Goal: Find specific page/section: Find specific page/section

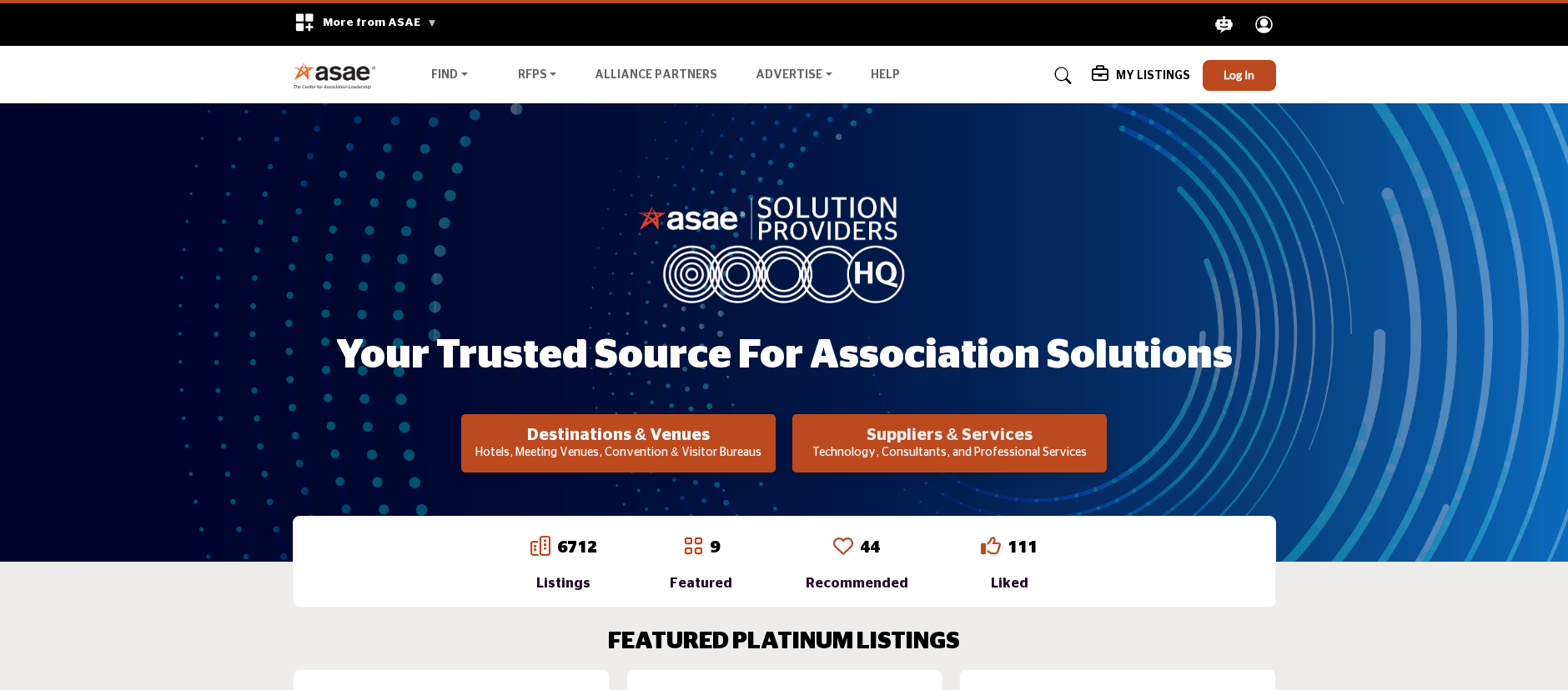
click at [770, 435] on h2 "Suppliers & Services" at bounding box center [619, 435] width 305 height 20
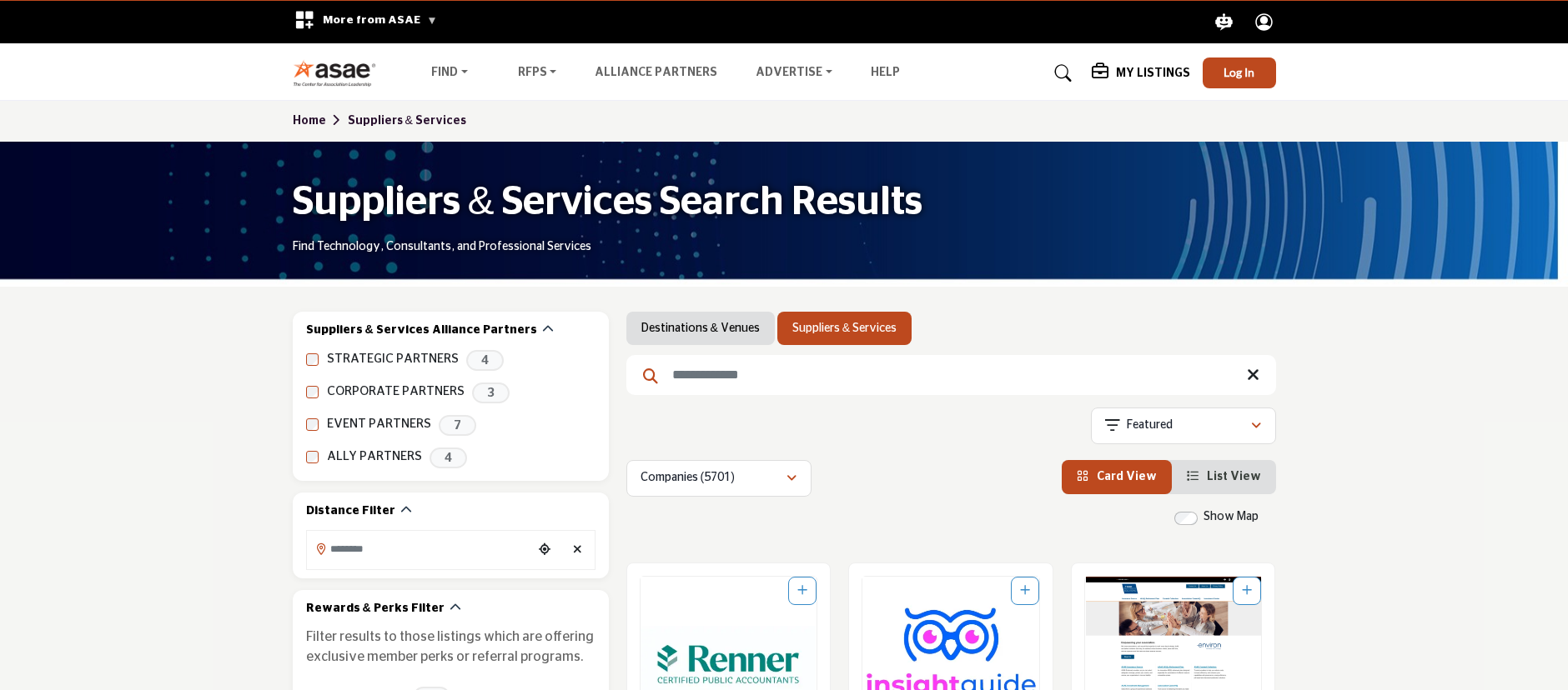
scroll to position [3, 0]
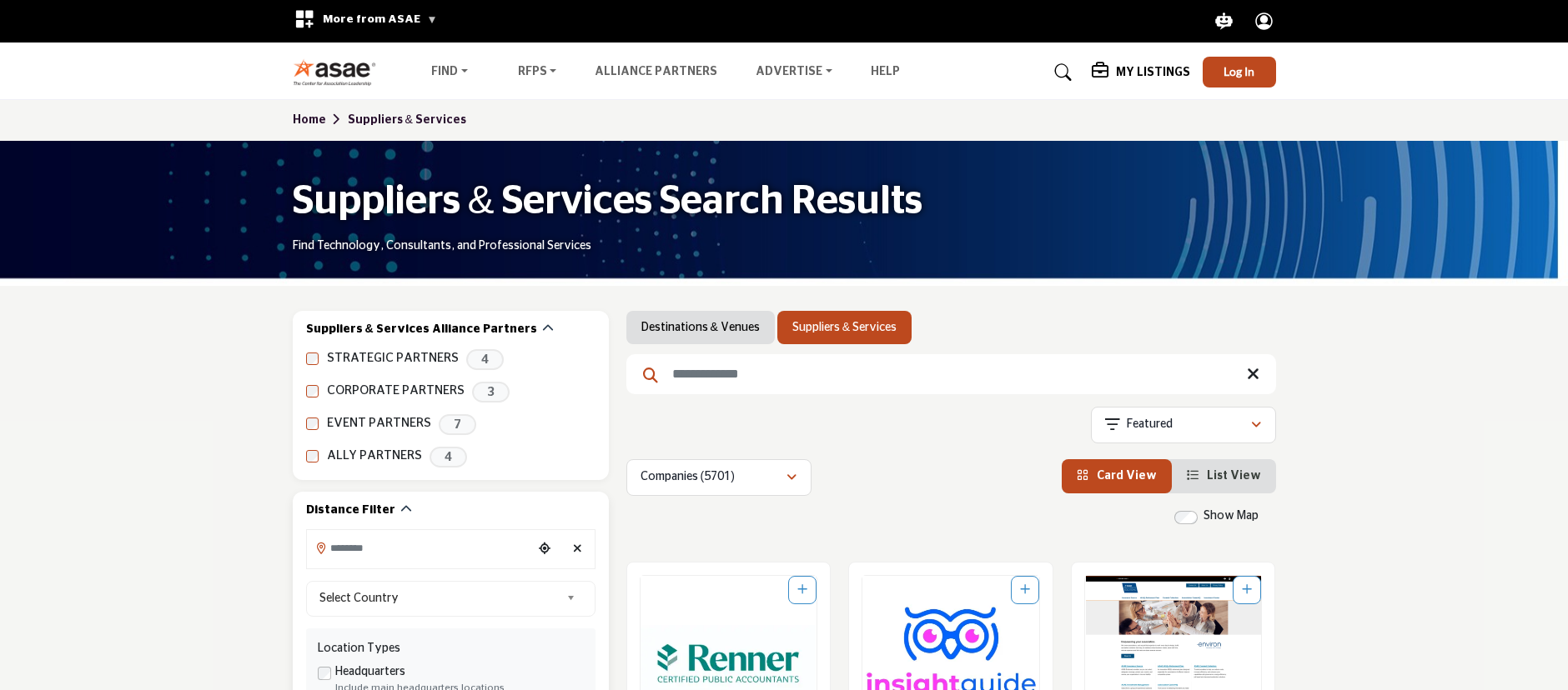
click at [350, 556] on input "Search Location" at bounding box center [419, 548] width 226 height 32
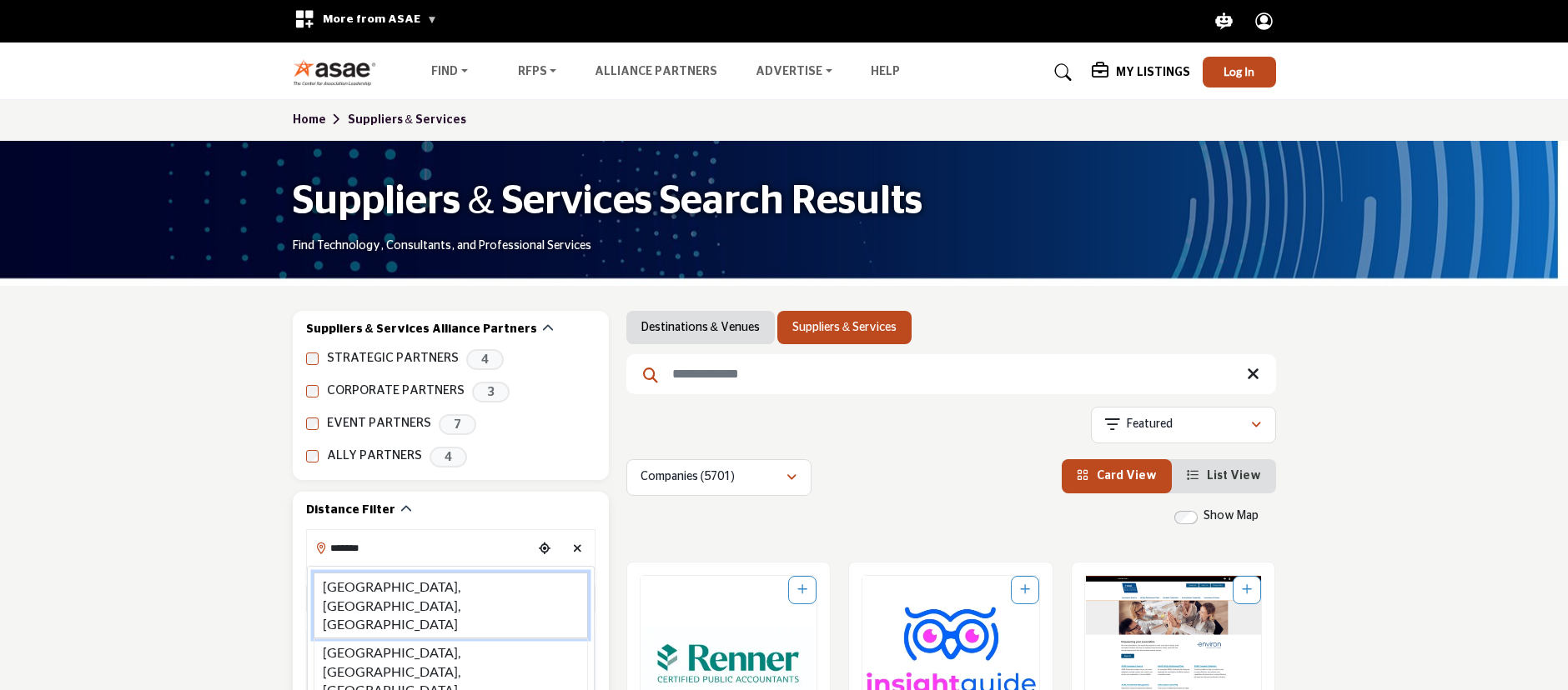
click at [344, 581] on li "Atlanta, GA, USA" at bounding box center [450, 605] width 274 height 65
type input "**********"
type input "***"
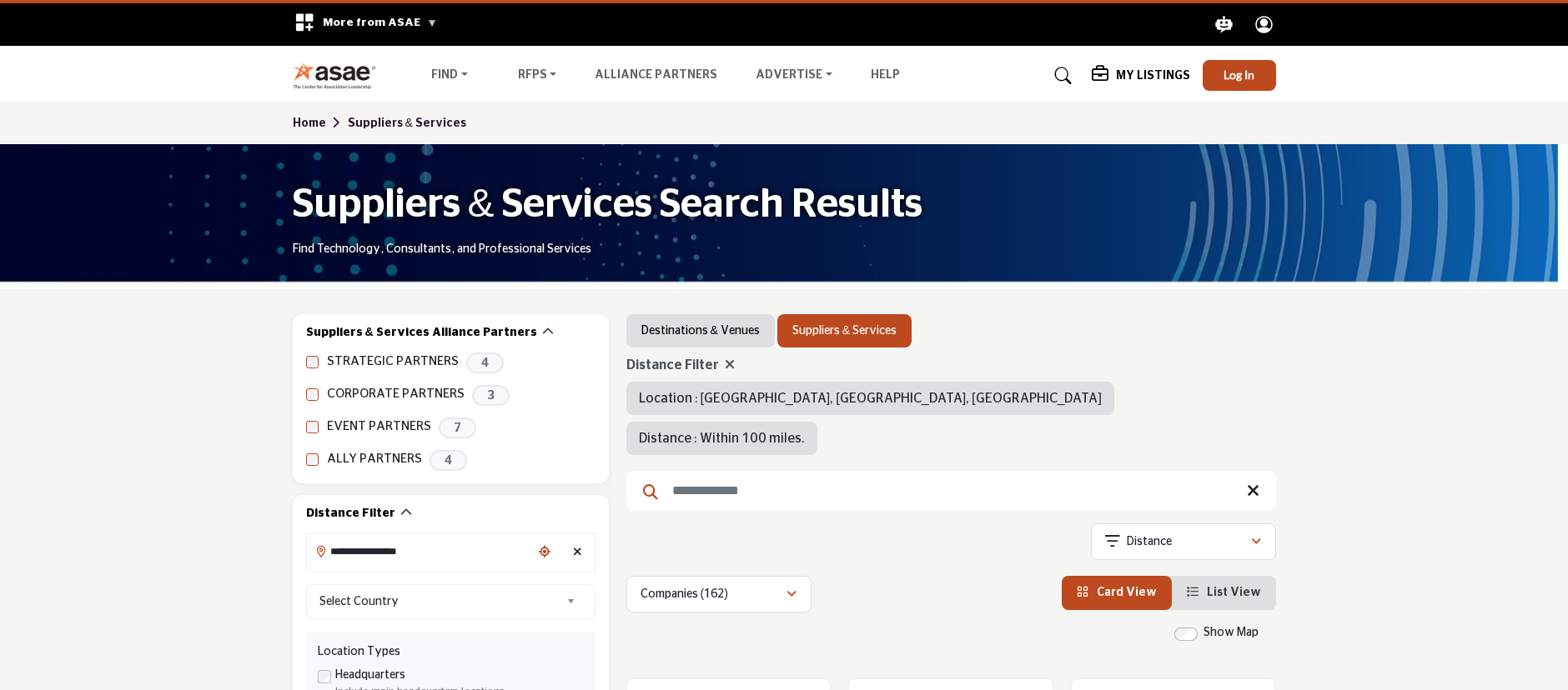
click at [366, 31] on div "More from ASAE .asae-eb-switcher-icon { fill: #ffffff; stroke-width: 0px; } .as…" at bounding box center [365, 24] width 164 height 43
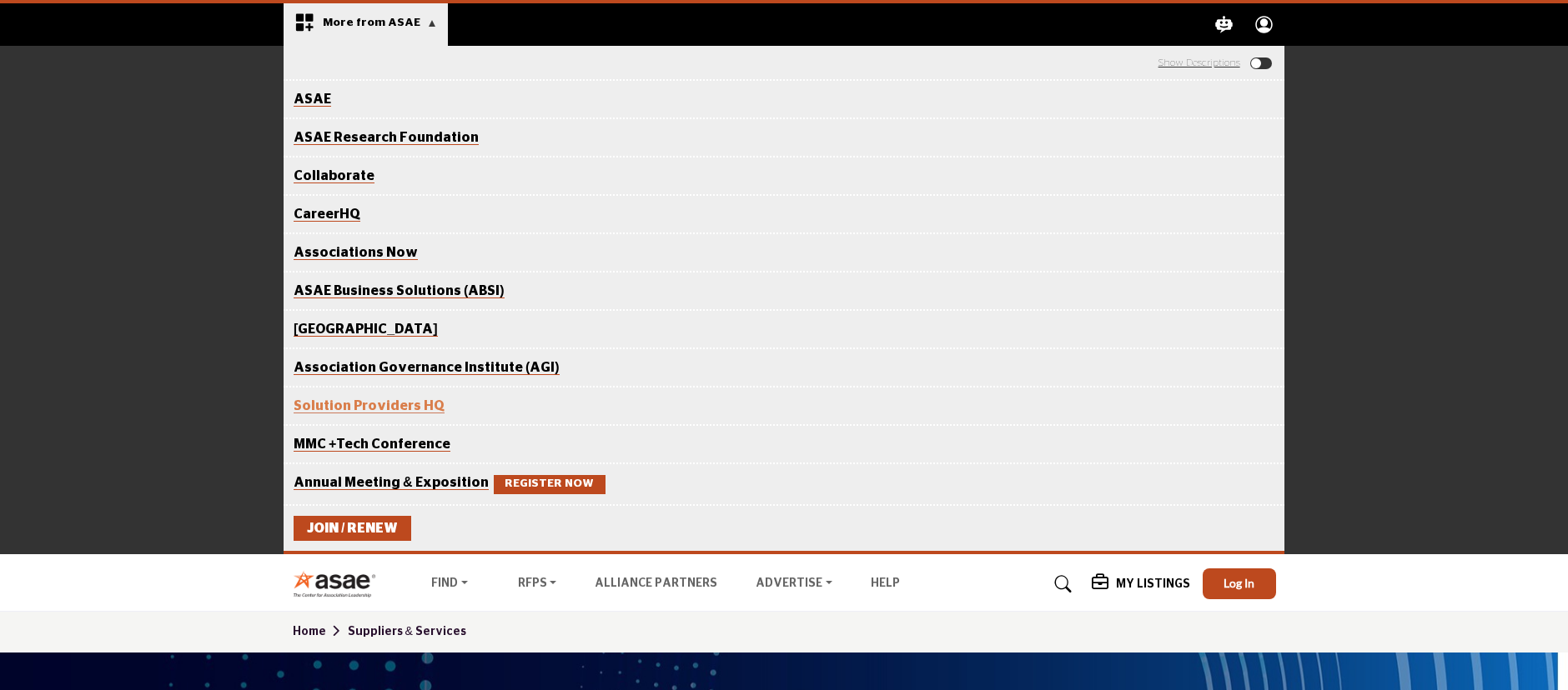
click at [339, 168] on div "Collaborate" at bounding box center [784, 176] width 981 height 17
click at [340, 175] on link "Collaborate" at bounding box center [334, 176] width 81 height 15
click at [1502, 203] on div "ASAE The Center for Association Excellence ASAE Research Foundation Advancing k…" at bounding box center [784, 300] width 1568 height 508
click at [175, 158] on div "ASAE The Center for Association Excellence ASAE Research Foundation Advancing k…" at bounding box center [784, 300] width 1568 height 508
